Goal: Task Accomplishment & Management: Manage account settings

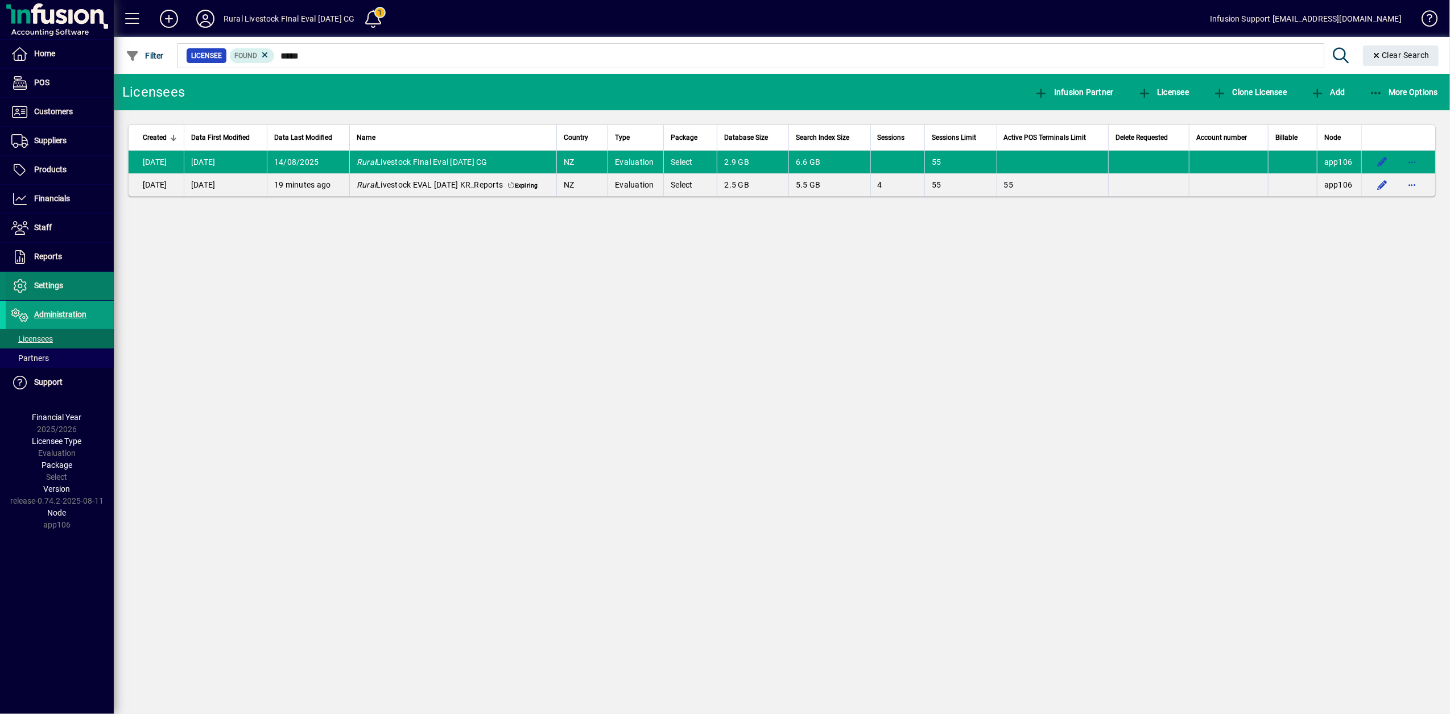
click at [42, 292] on span "Settings" at bounding box center [34, 286] width 57 height 14
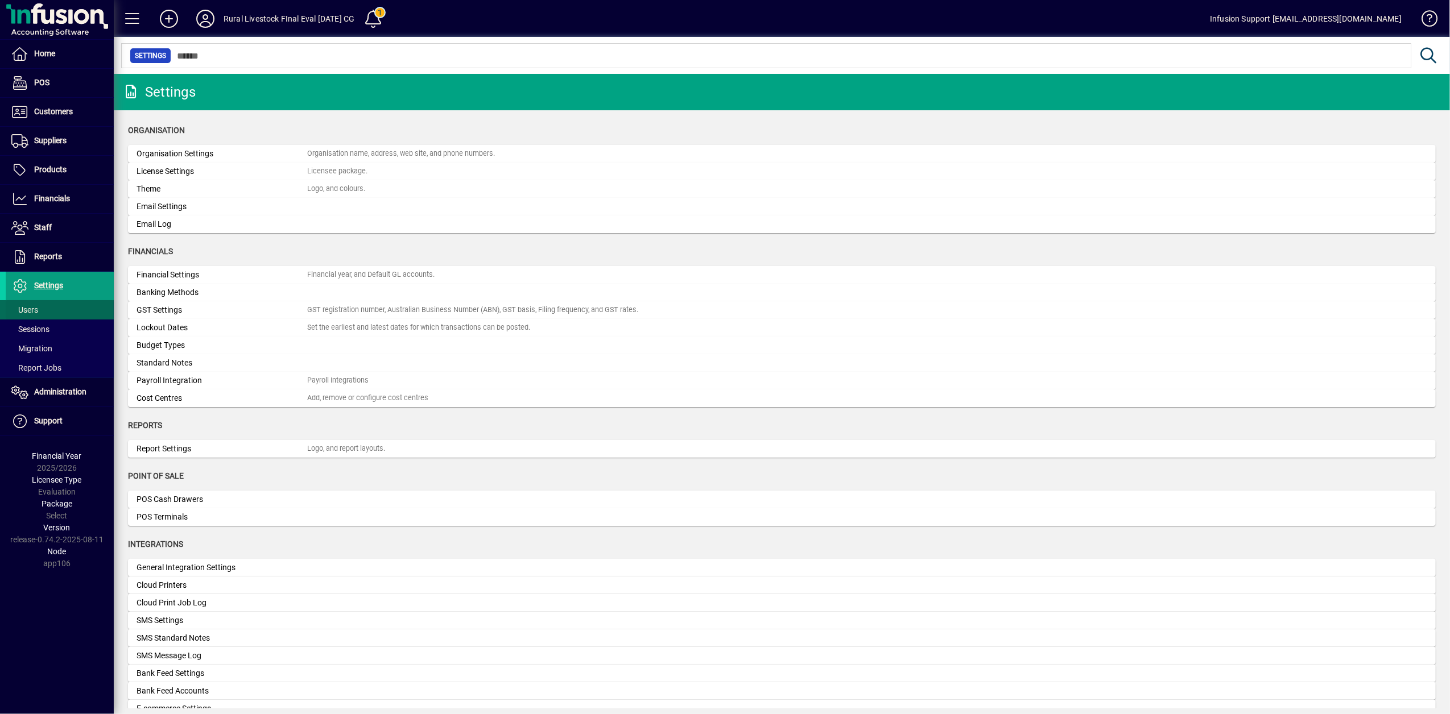
click at [30, 313] on span "Users" at bounding box center [24, 309] width 27 height 9
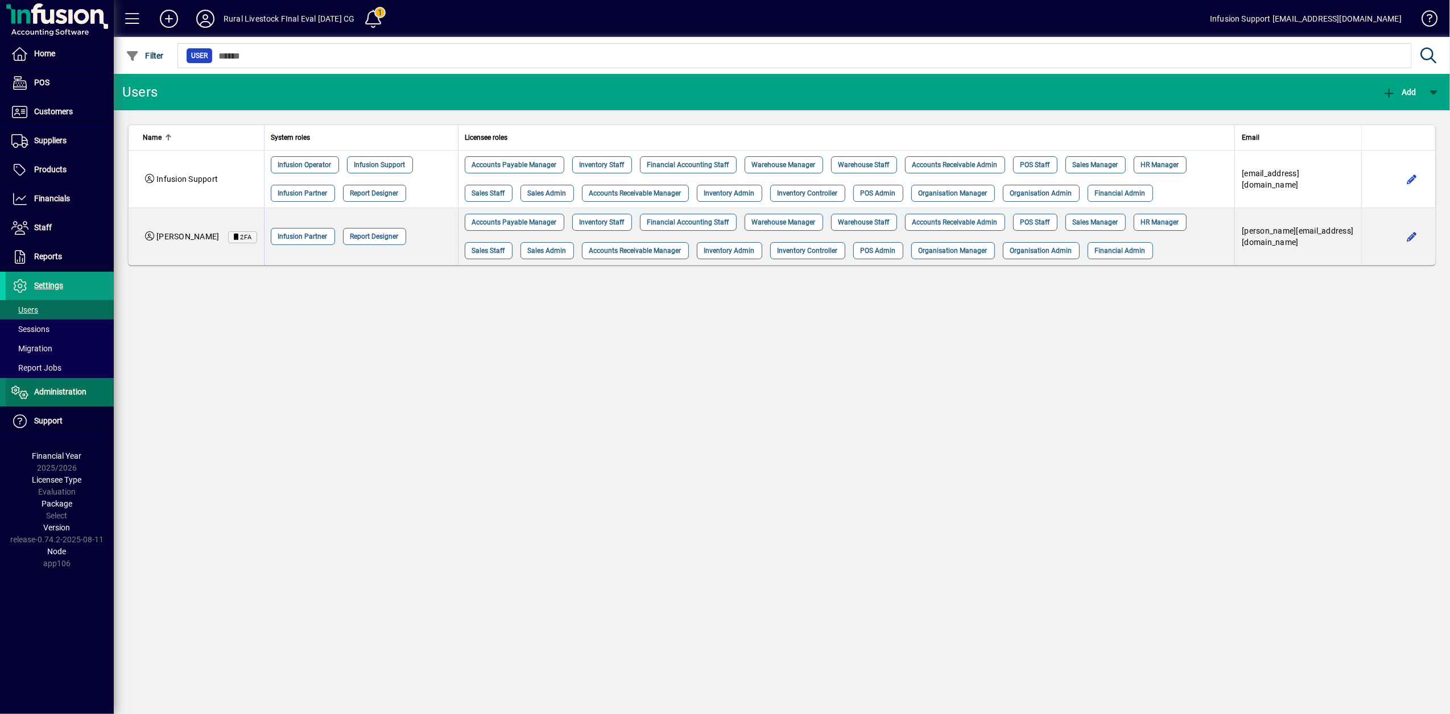
click at [53, 396] on span "Administration" at bounding box center [60, 391] width 52 height 9
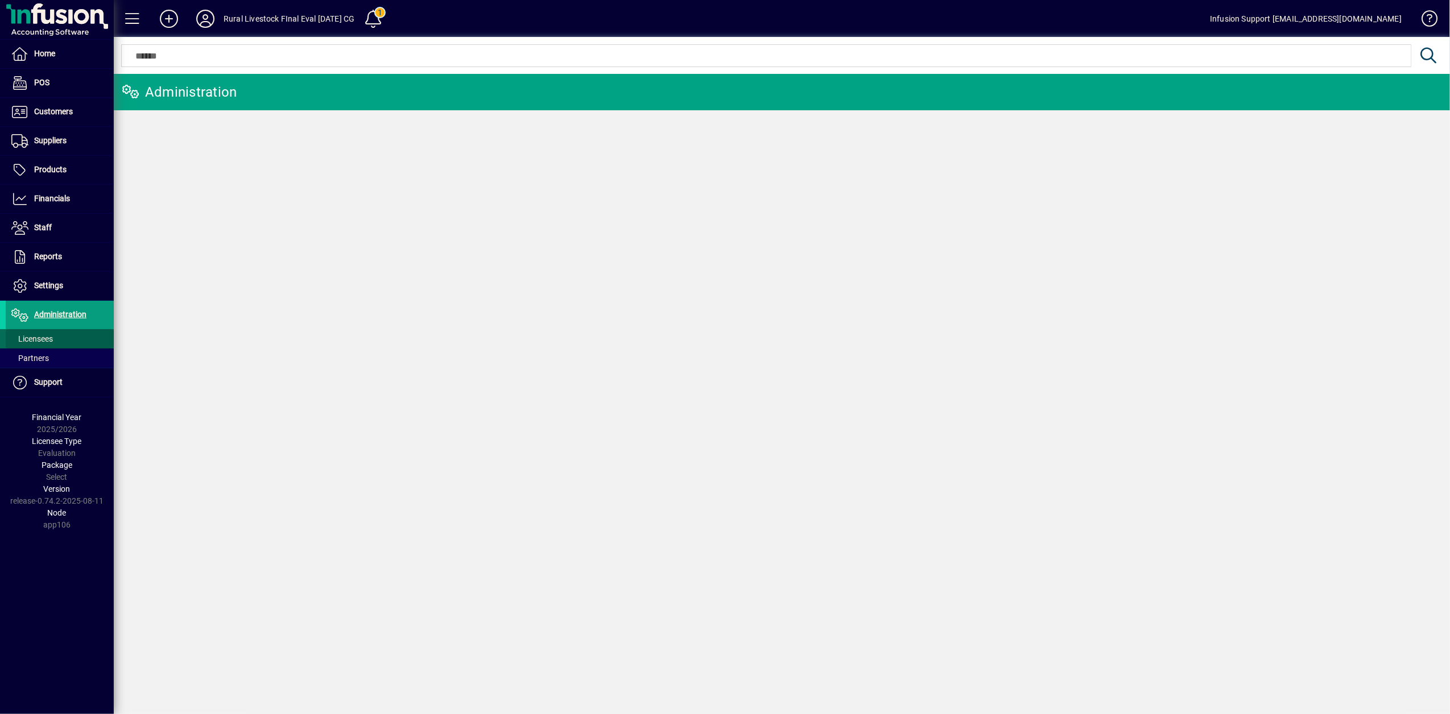
click at [39, 345] on span "Licensees" at bounding box center [29, 339] width 47 height 12
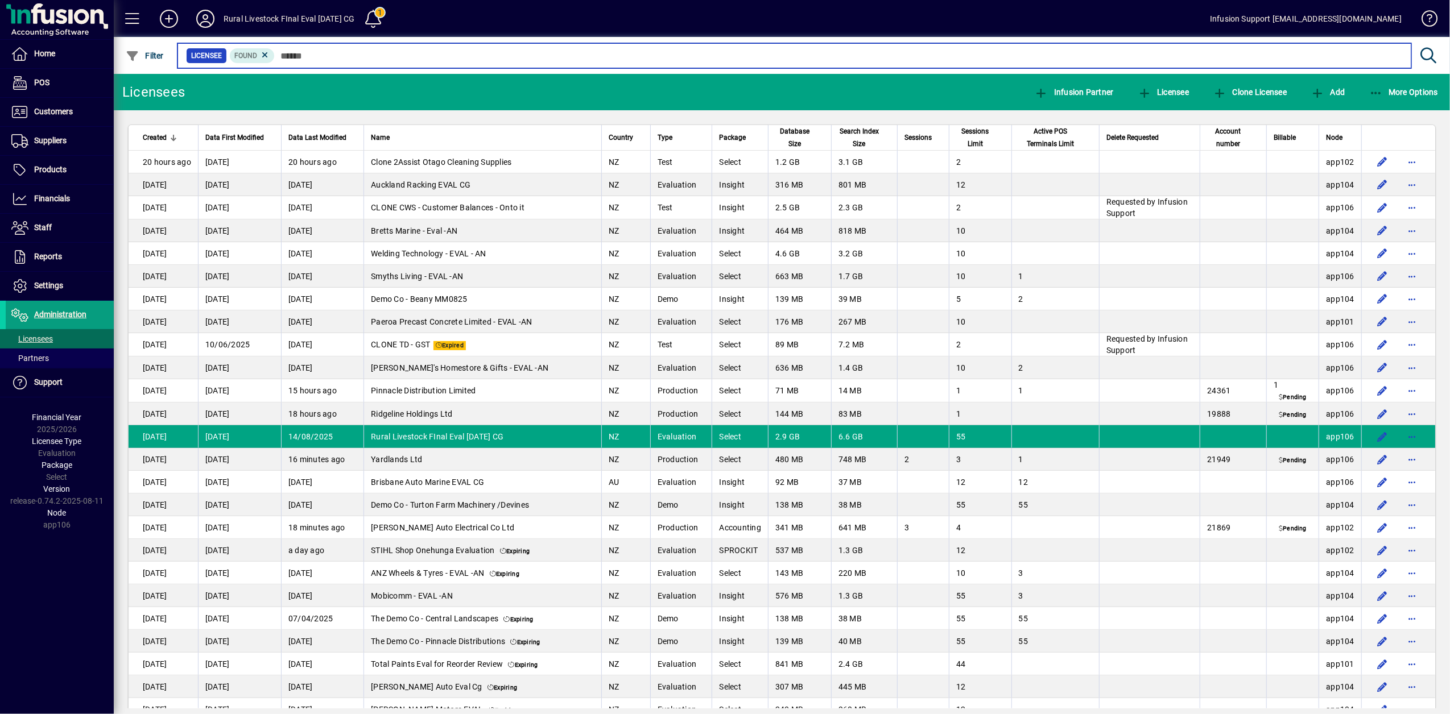
click at [310, 52] on input "text" at bounding box center [838, 56] width 1127 height 16
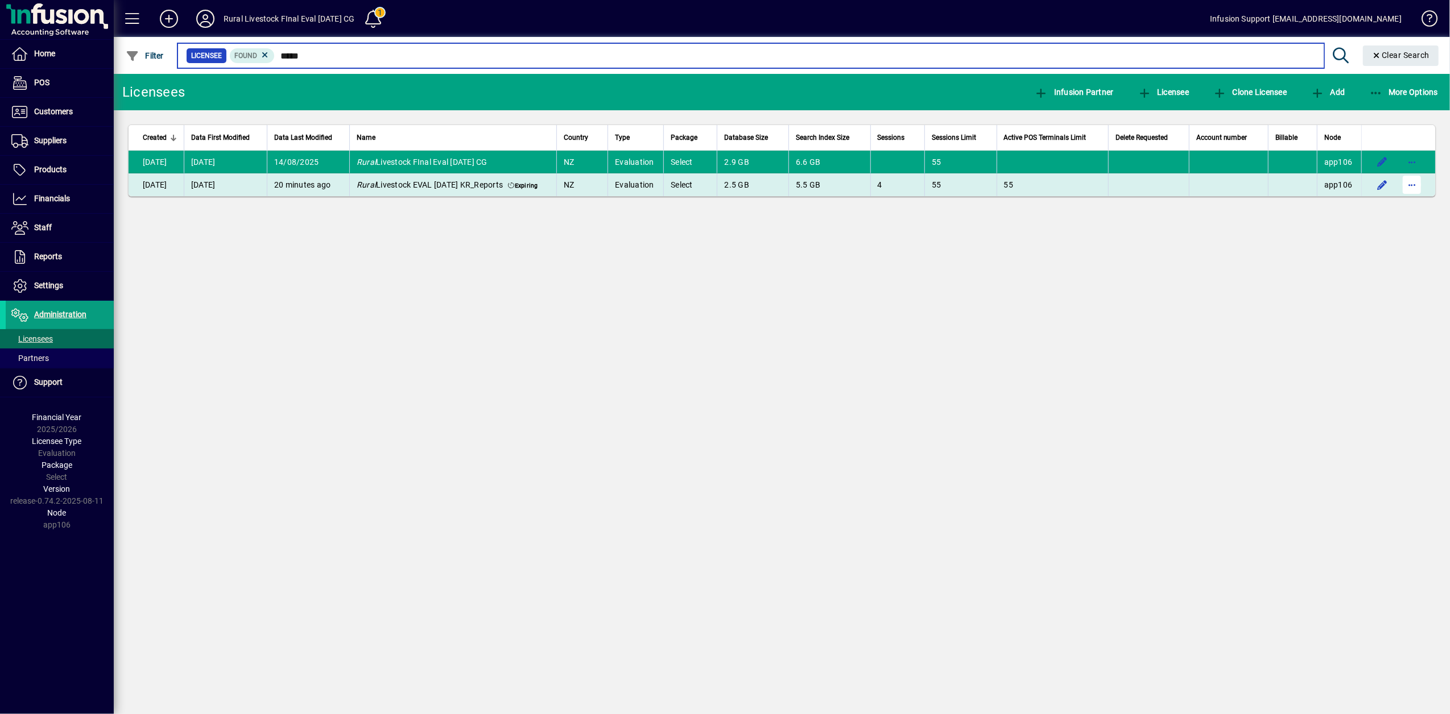
type input "*****"
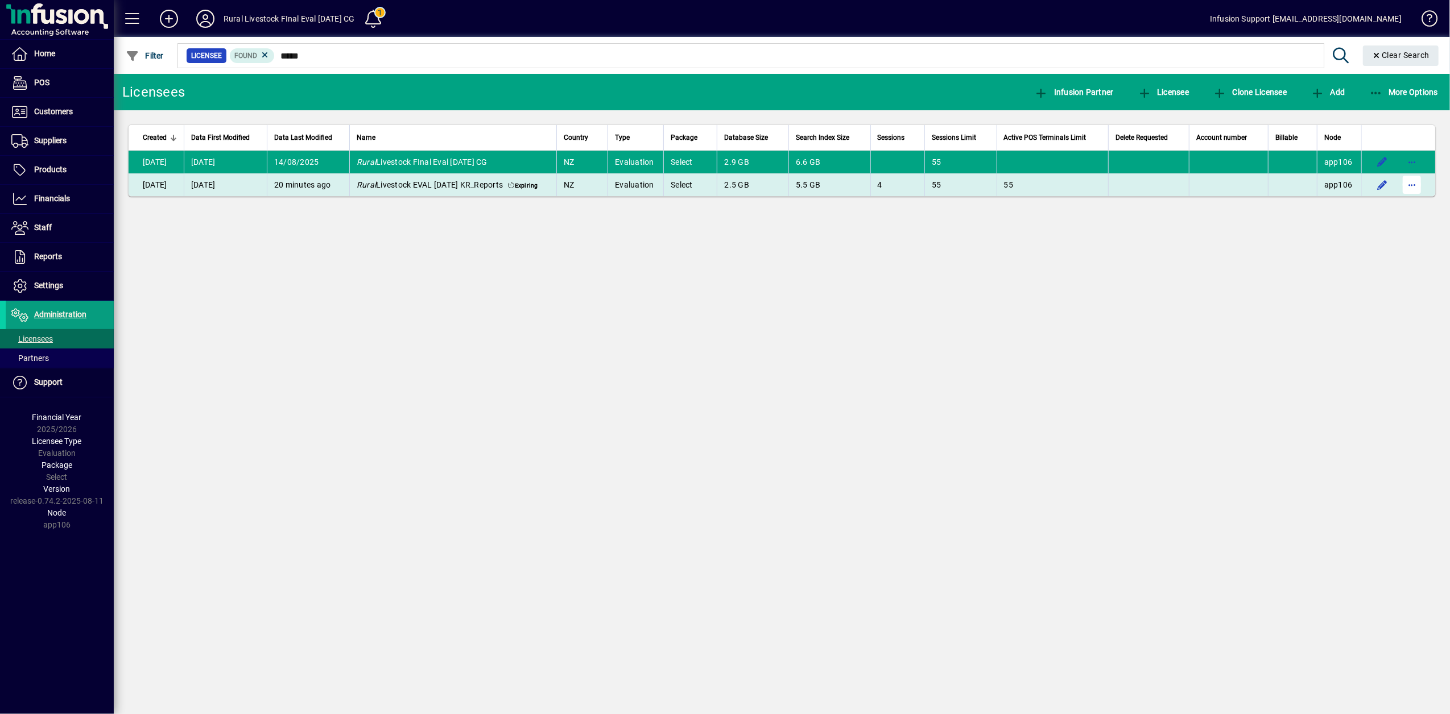
click at [1413, 184] on span "button" at bounding box center [1411, 184] width 27 height 27
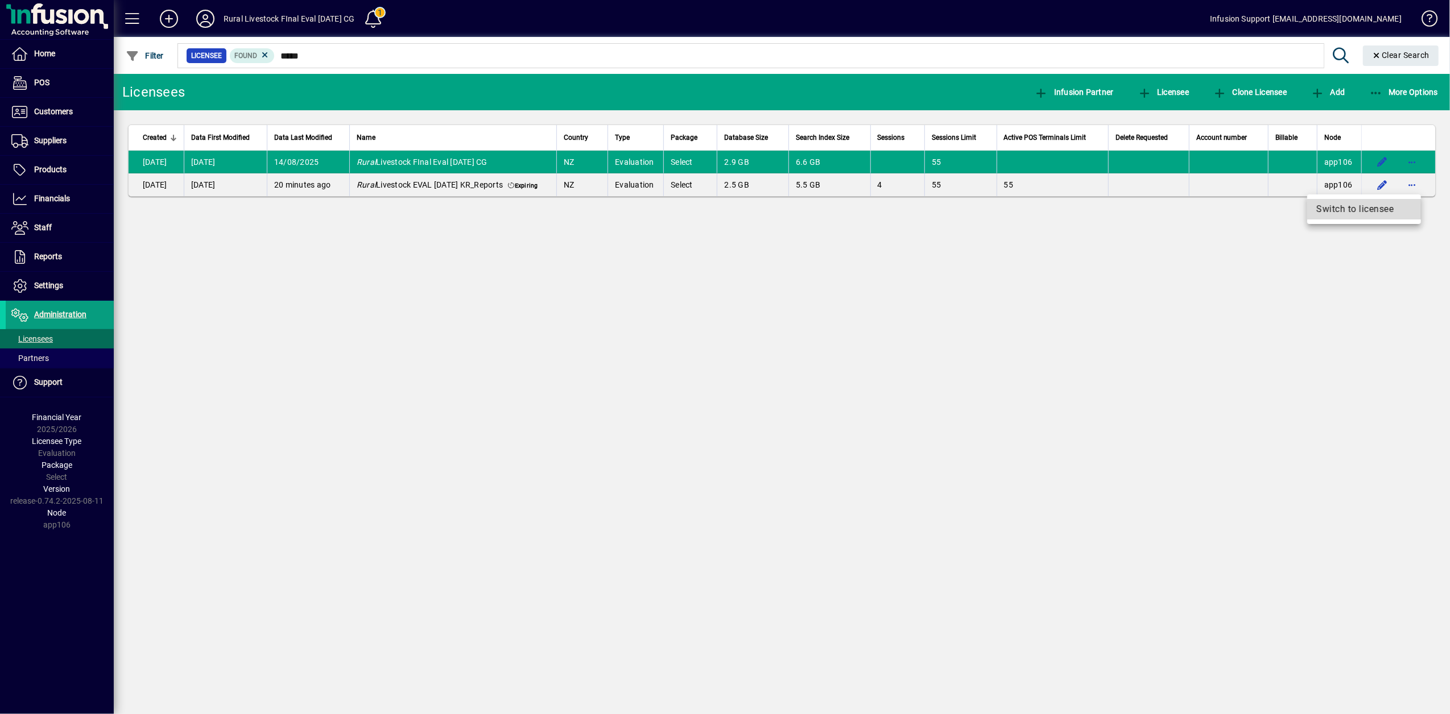
click at [1367, 208] on span "Switch to licensee" at bounding box center [1364, 209] width 96 height 14
